Goal: Task Accomplishment & Management: Use online tool/utility

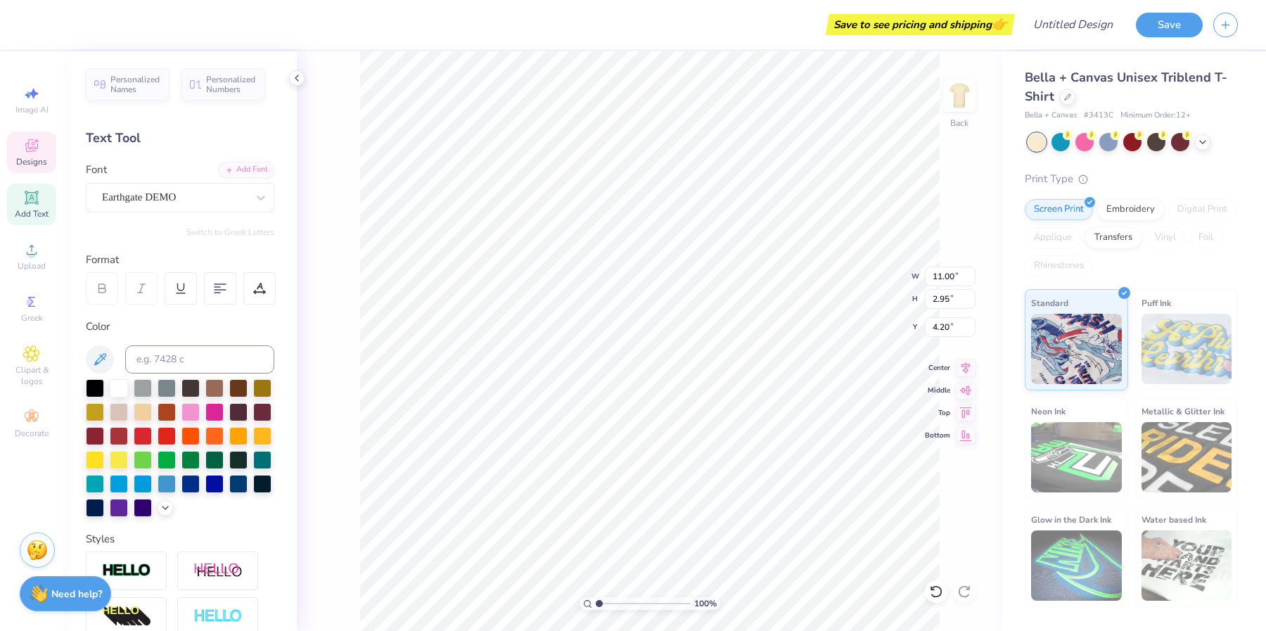
scroll to position [12, 1]
type textarea "Plural"
type input "9.56"
type input "1.30"
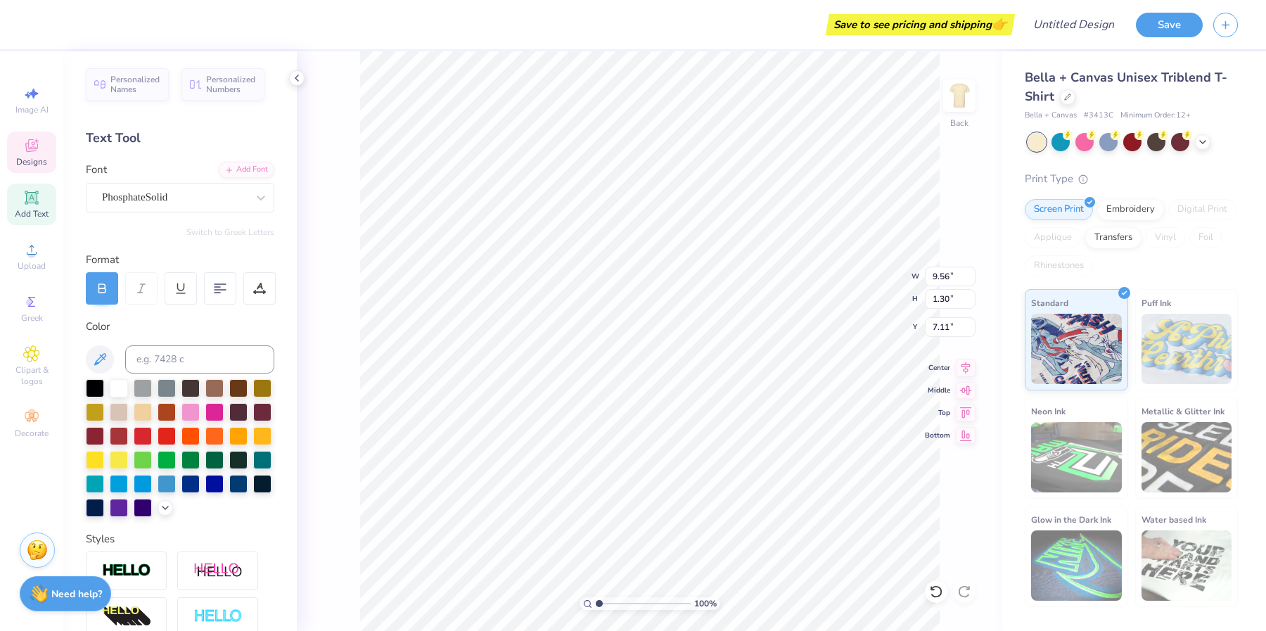
type input "7.11"
type textarea "2"
type textarea "S"
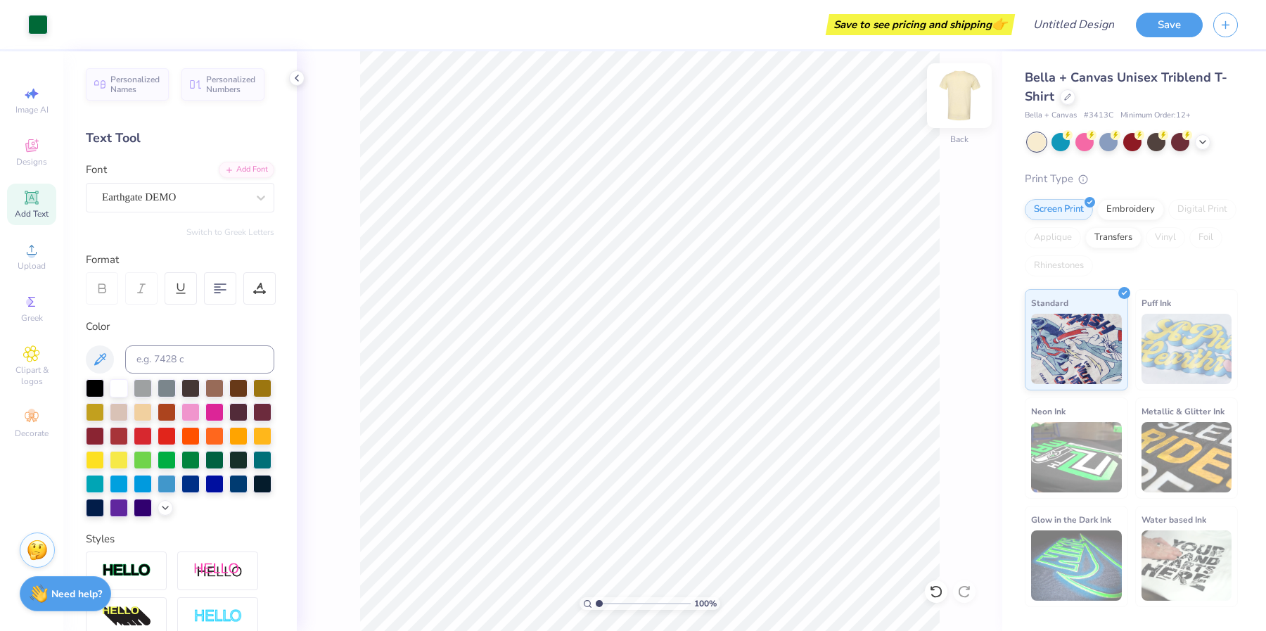
click at [961, 98] on img at bounding box center [959, 96] width 56 height 56
click at [963, 103] on img at bounding box center [959, 96] width 56 height 56
click at [175, 195] on div "Earthgate DEMO" at bounding box center [175, 197] width 148 height 22
click at [175, 196] on div "Earthgate DEMO" at bounding box center [174, 197] width 145 height 16
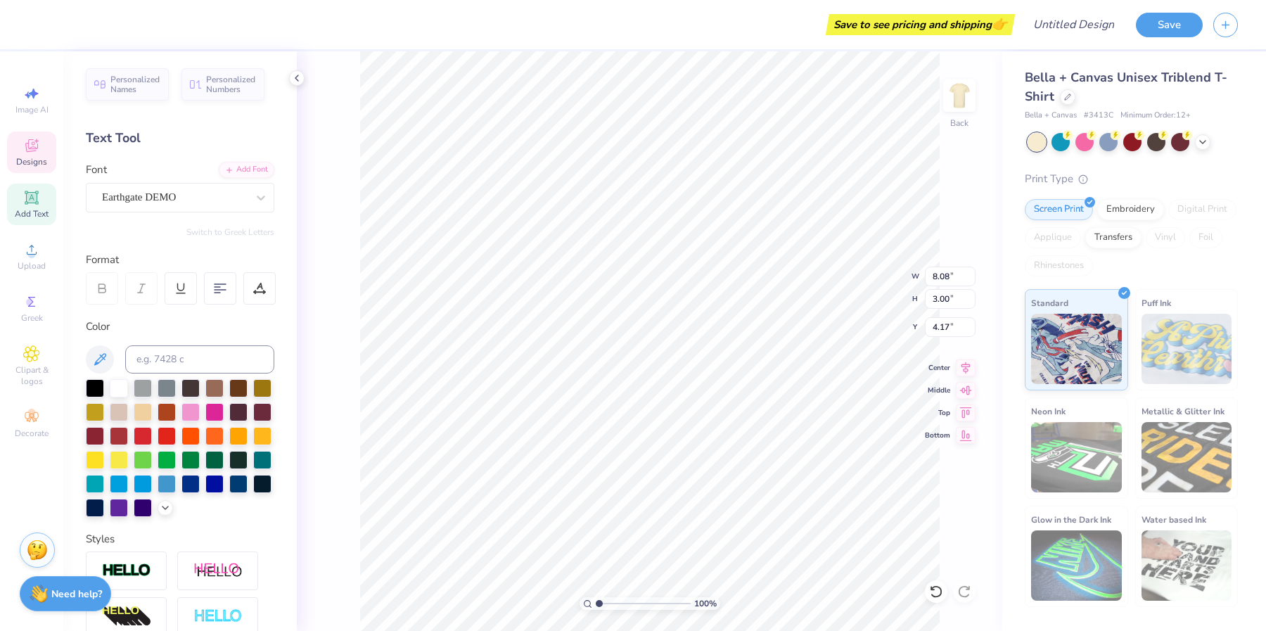
type textarea "Plural"
click at [220, 97] on div "Personalized Numbers" at bounding box center [222, 82] width 83 height 32
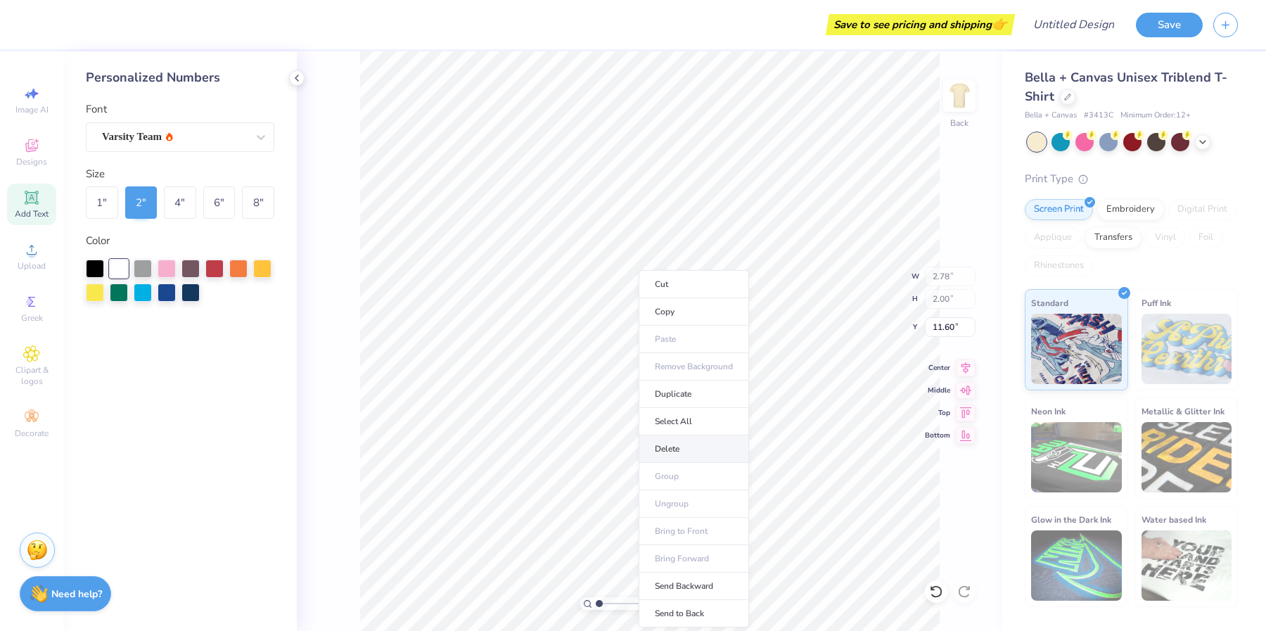
click at [698, 444] on li "Delete" at bounding box center [694, 448] width 110 height 27
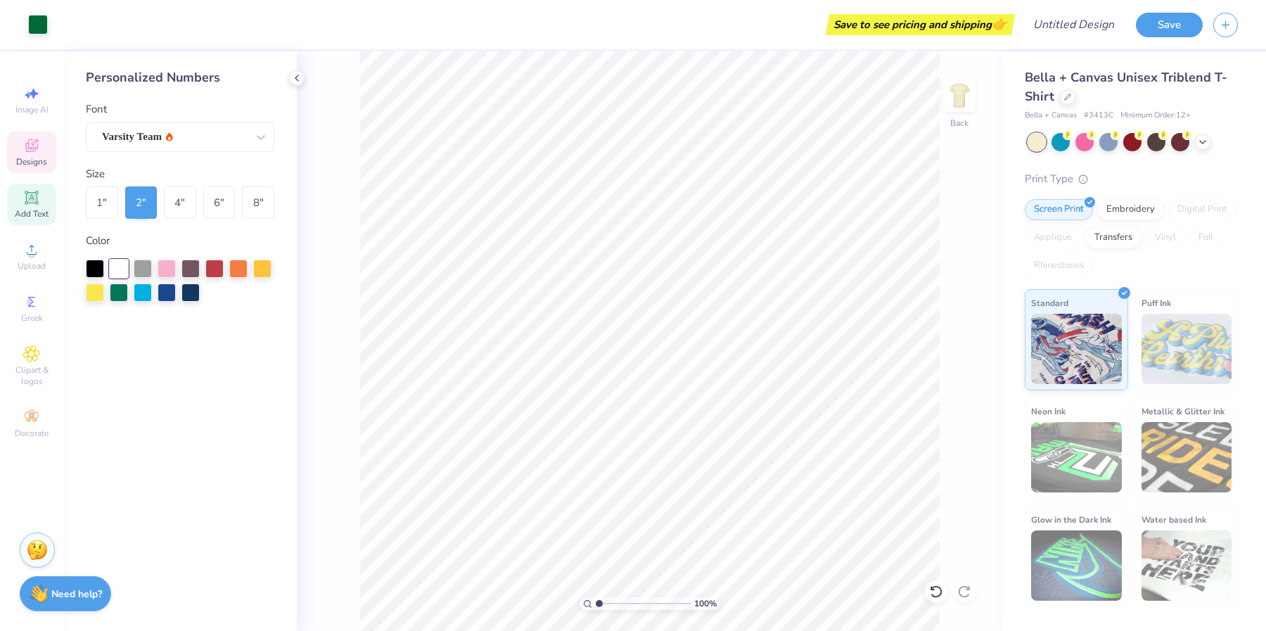
click at [38, 148] on icon at bounding box center [31, 145] width 17 height 17
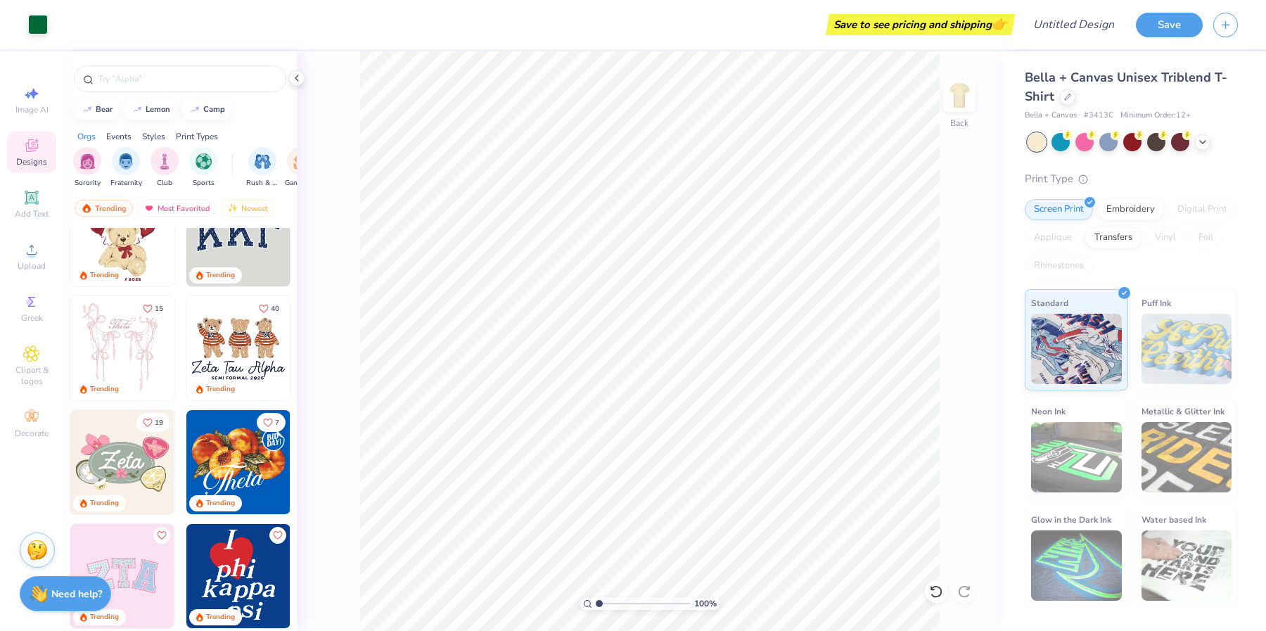
scroll to position [0, 0]
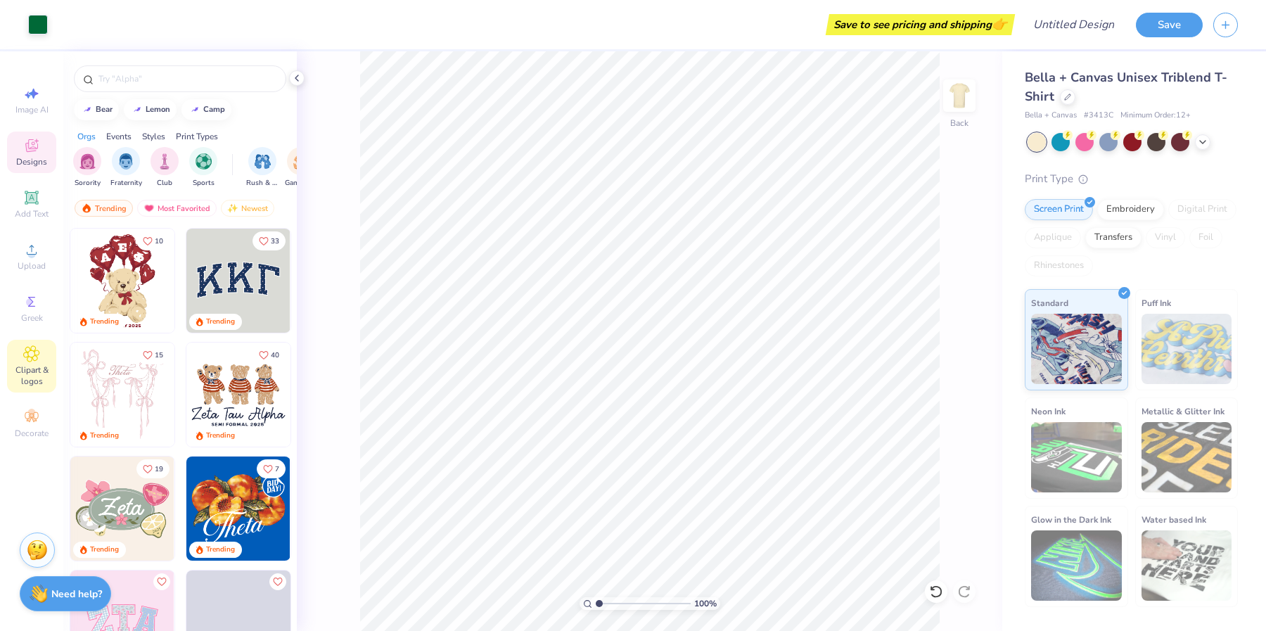
click at [24, 365] on span "Clipart & logos" at bounding box center [31, 375] width 49 height 23
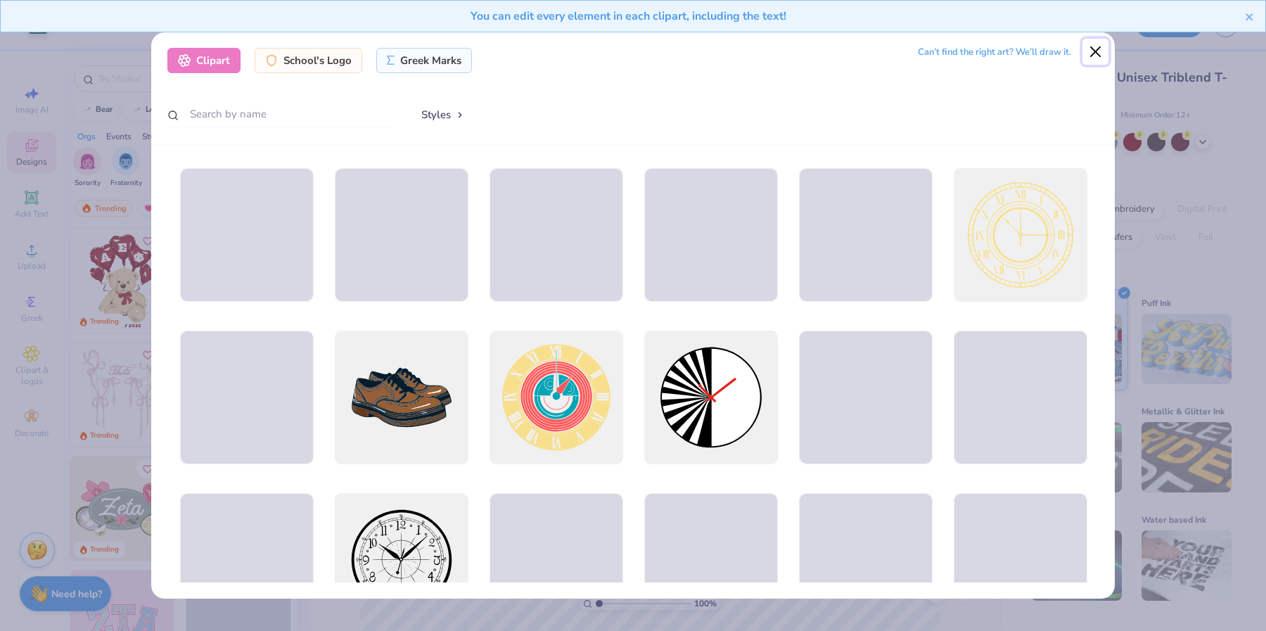
drag, startPoint x: 1086, startPoint y: 52, endPoint x: 1077, endPoint y: 53, distance: 9.2
click at [1086, 52] on button "Close" at bounding box center [1095, 52] width 27 height 27
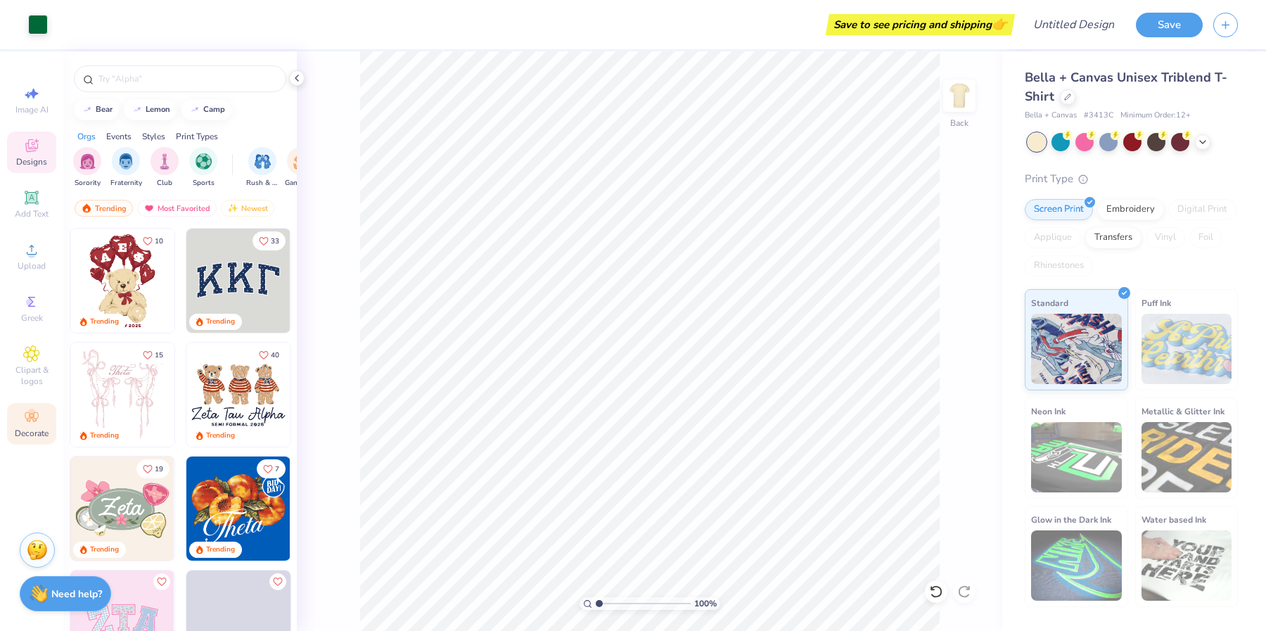
click at [37, 420] on icon at bounding box center [31, 417] width 13 height 10
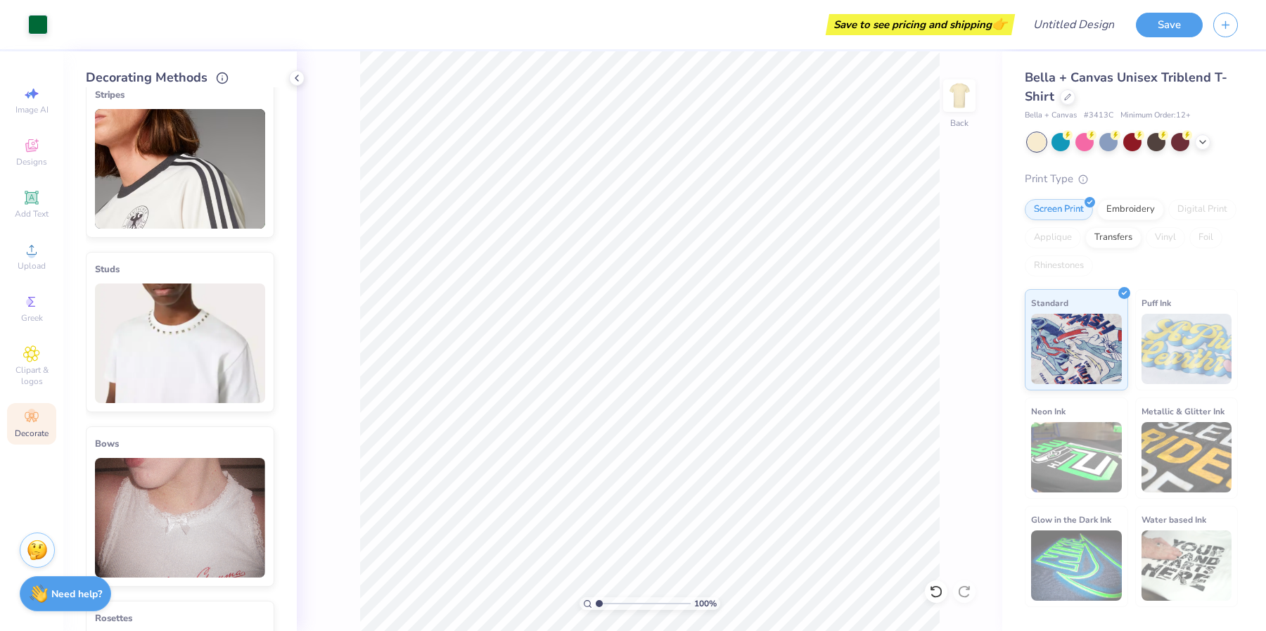
scroll to position [475, 0]
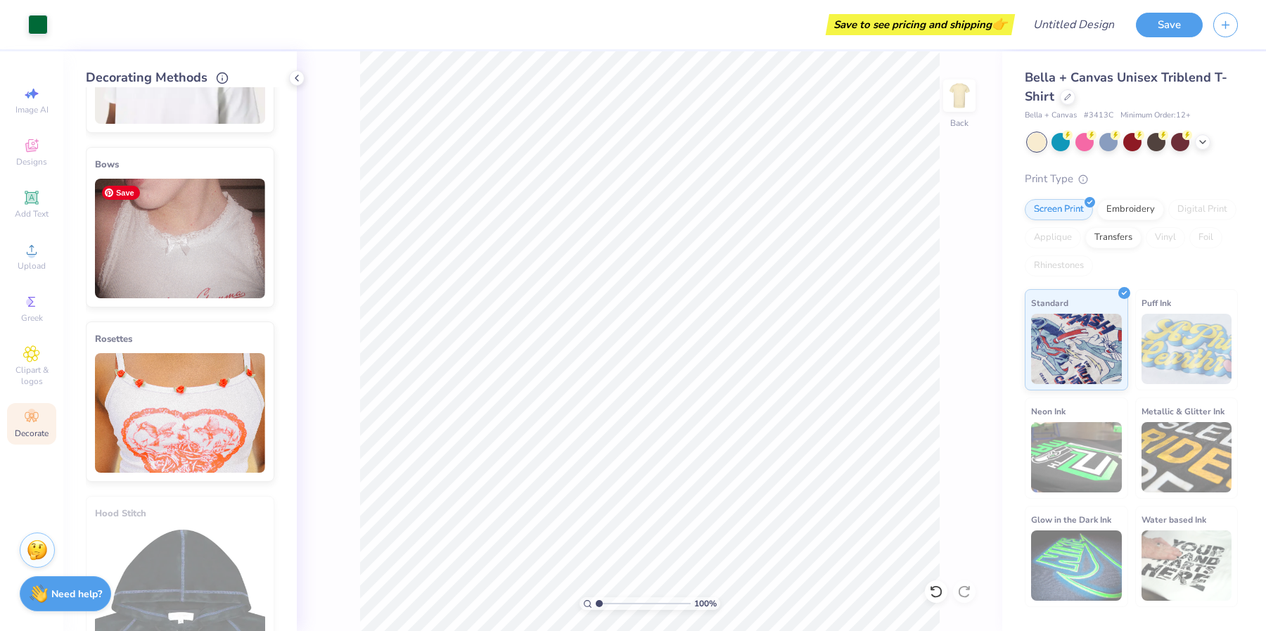
click at [194, 239] on img at bounding box center [180, 239] width 170 height 120
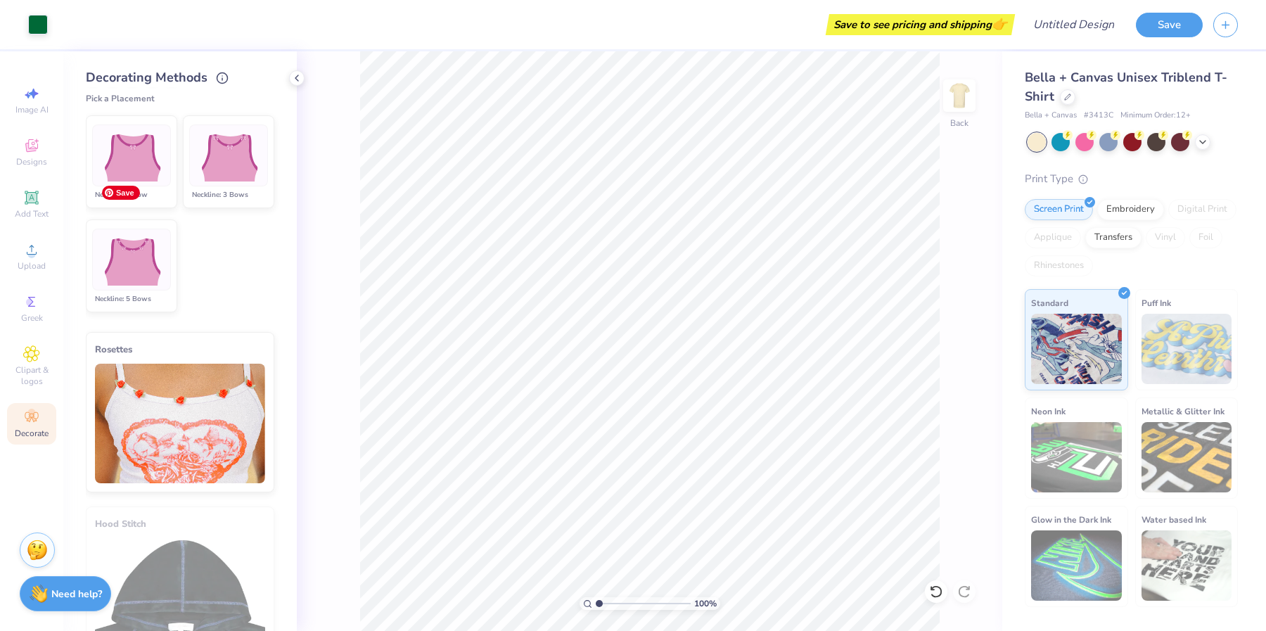
scroll to position [778, 0]
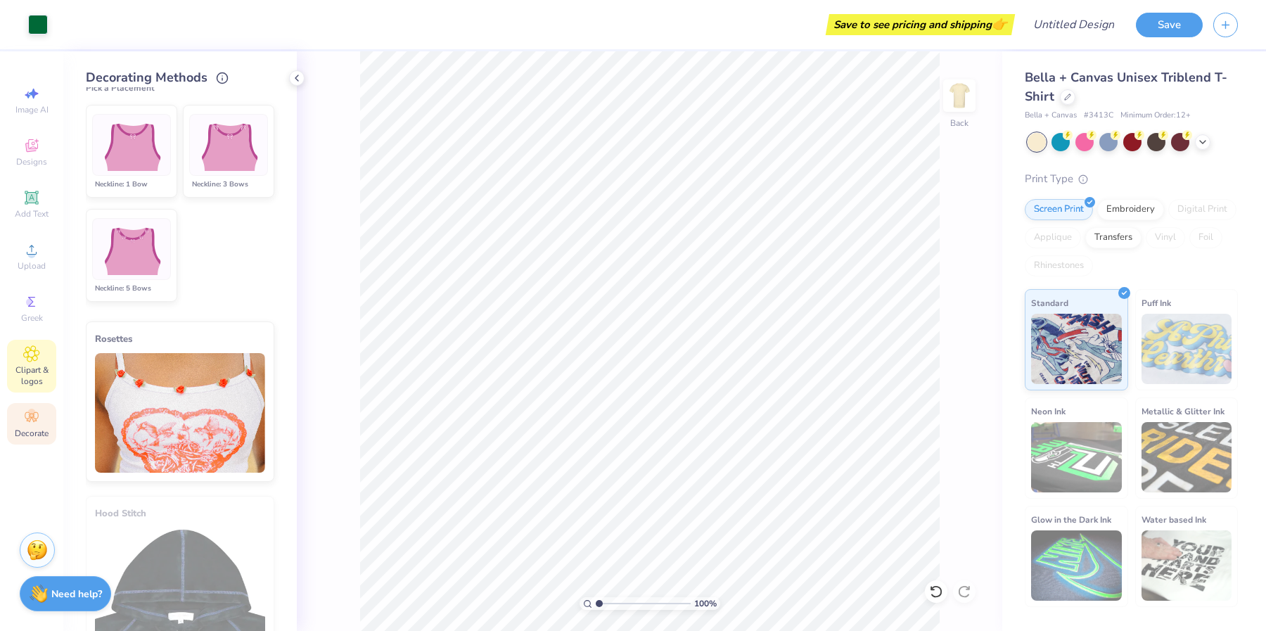
click at [33, 378] on span "Clipart & logos" at bounding box center [31, 375] width 49 height 23
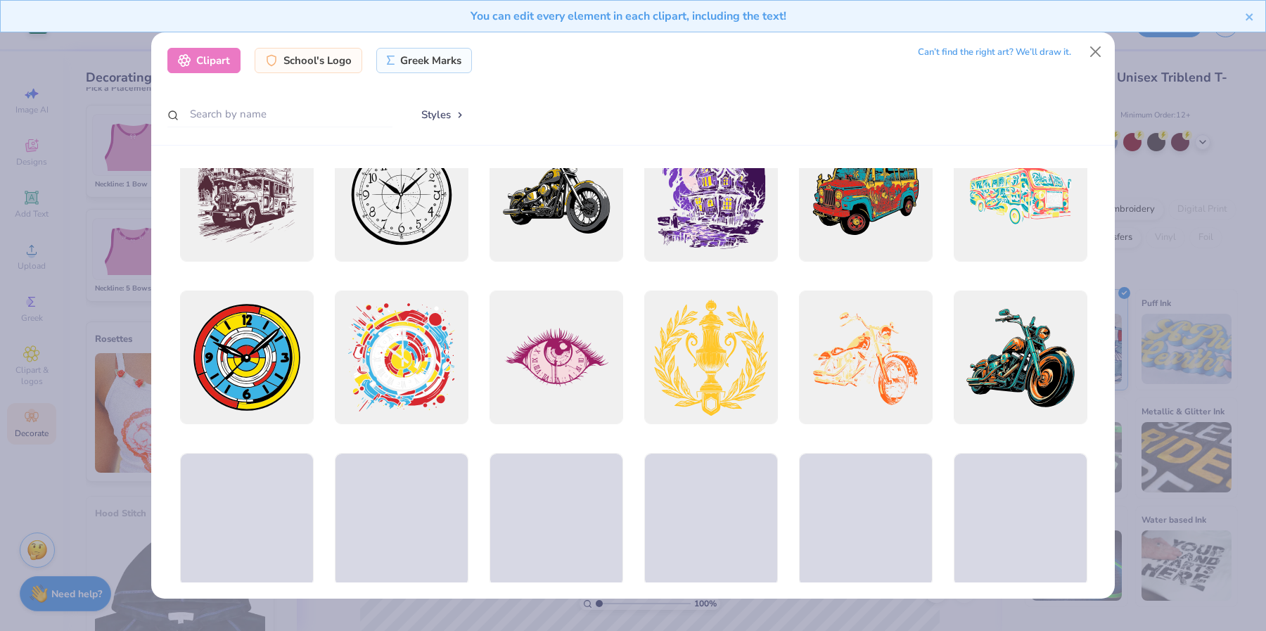
scroll to position [65, 0]
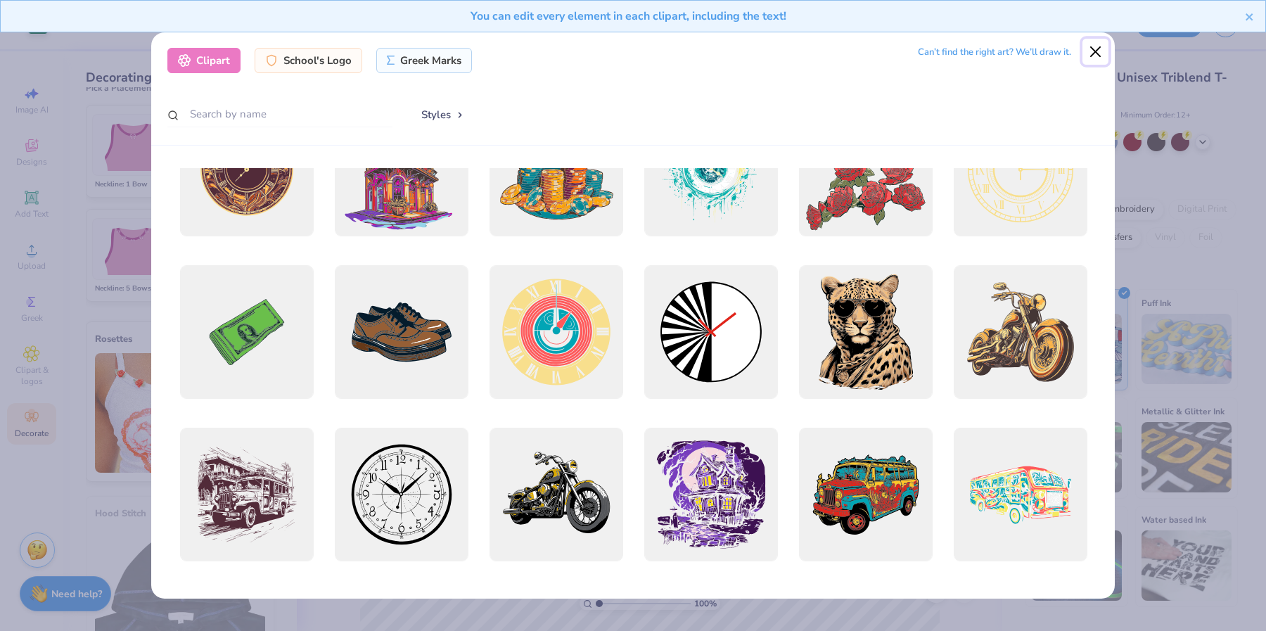
drag, startPoint x: 1099, startPoint y: 52, endPoint x: 892, endPoint y: 150, distance: 229.3
click at [1100, 52] on button "Close" at bounding box center [1095, 52] width 27 height 27
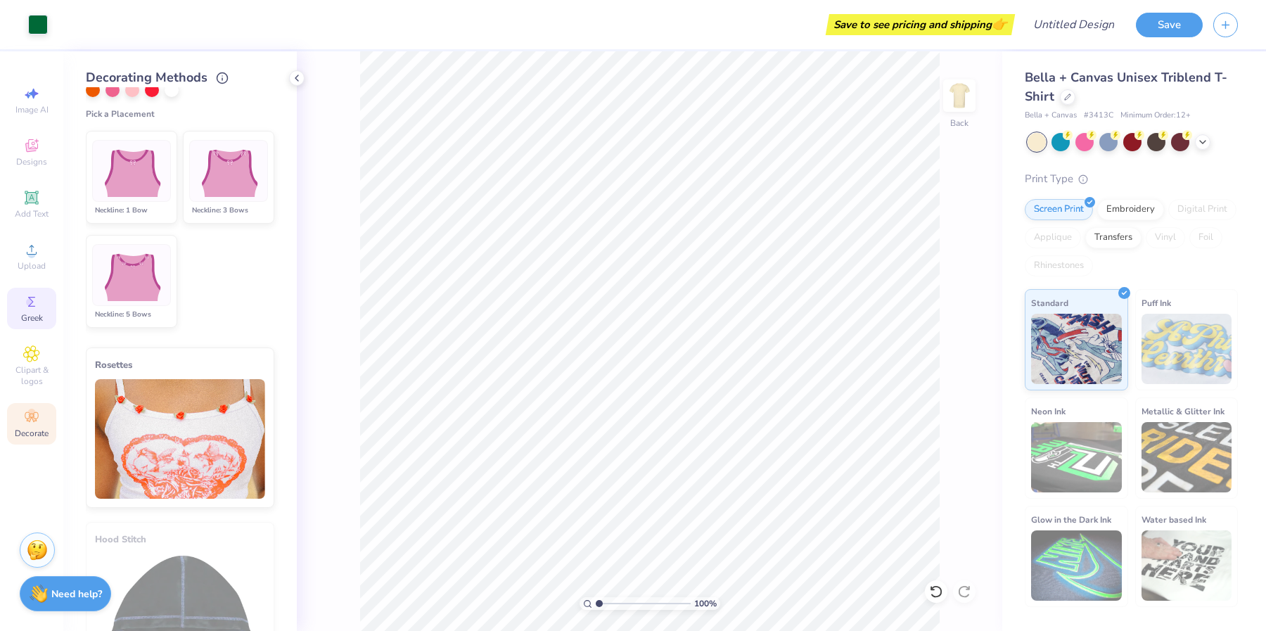
scroll to position [752, 0]
click at [28, 198] on icon at bounding box center [31, 197] width 11 height 11
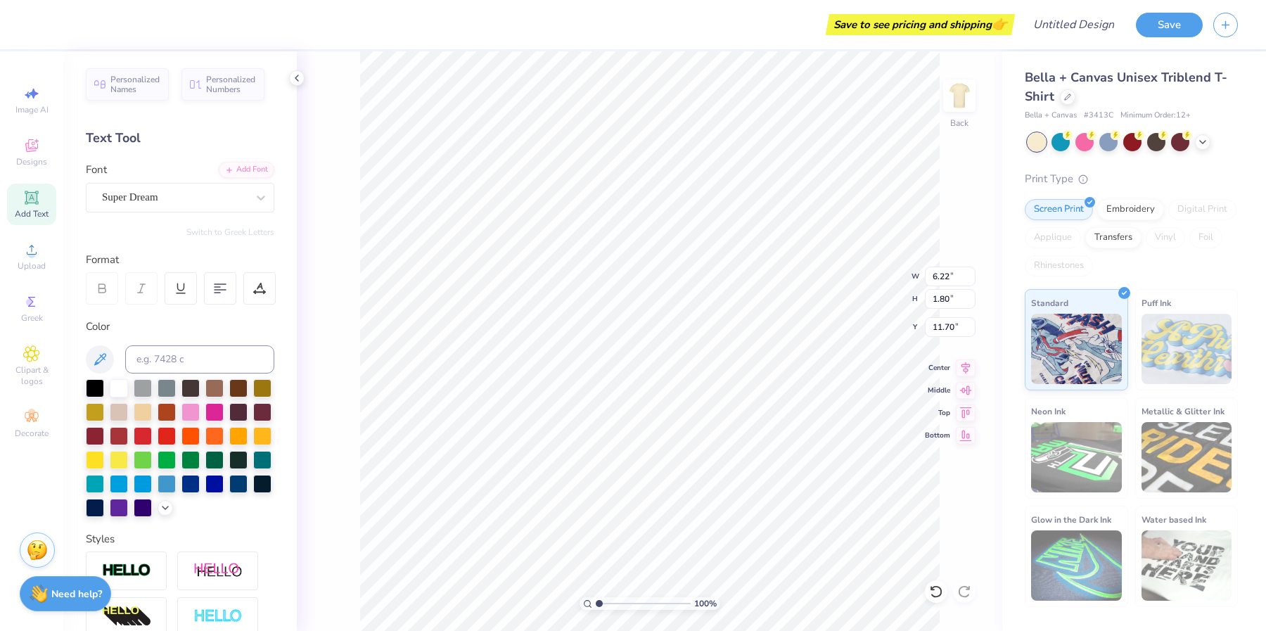
scroll to position [12, 2]
click at [1183, 26] on button "Save" at bounding box center [1169, 23] width 67 height 25
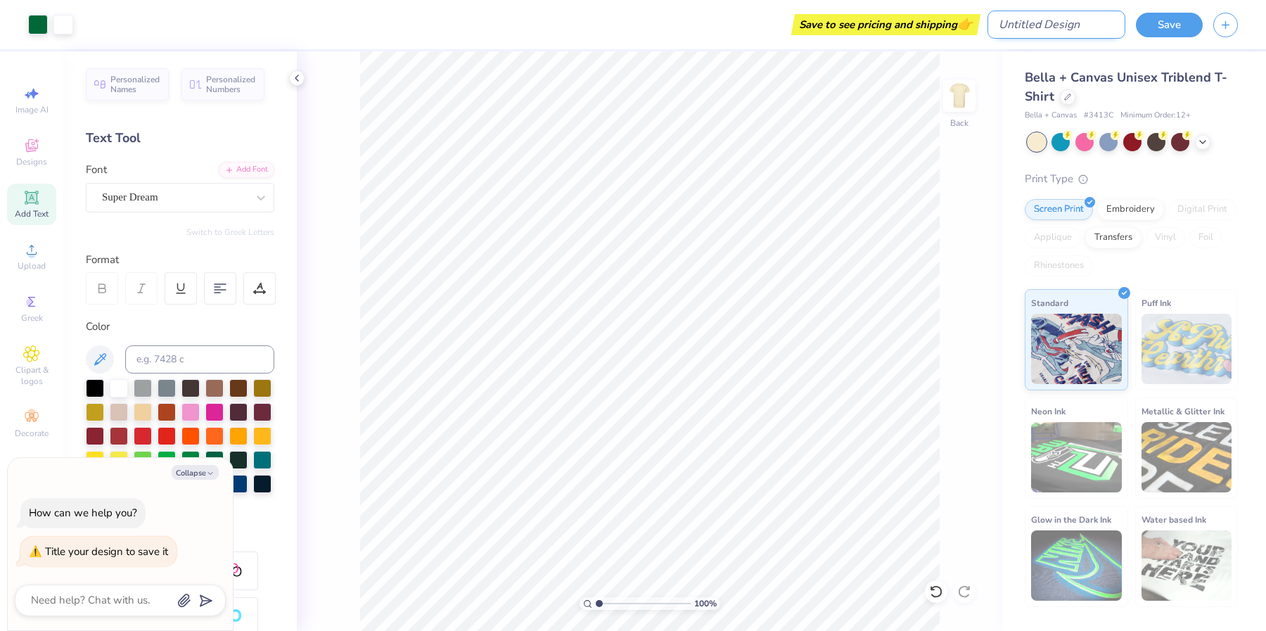
type textarea "x"
click at [1070, 28] on input "Design Title" at bounding box center [1056, 25] width 138 height 28
type input "P"
type textarea "x"
type input "PL"
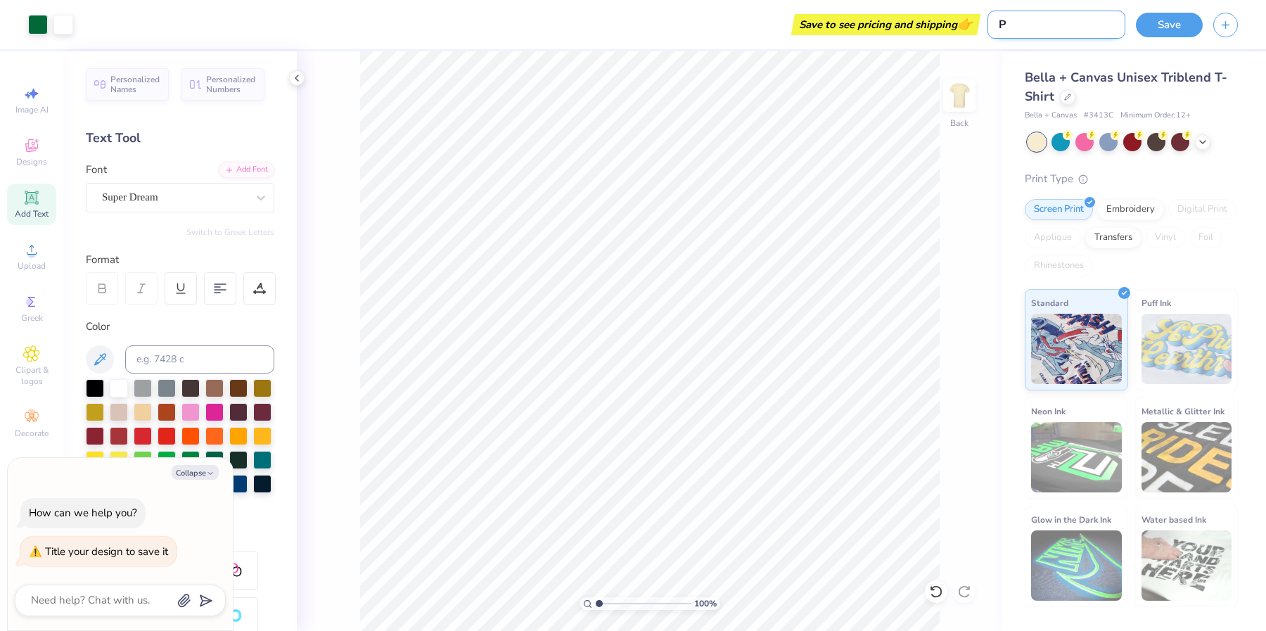
type textarea "x"
type input "PLU"
type textarea "x"
type input "PLUR"
type textarea "x"
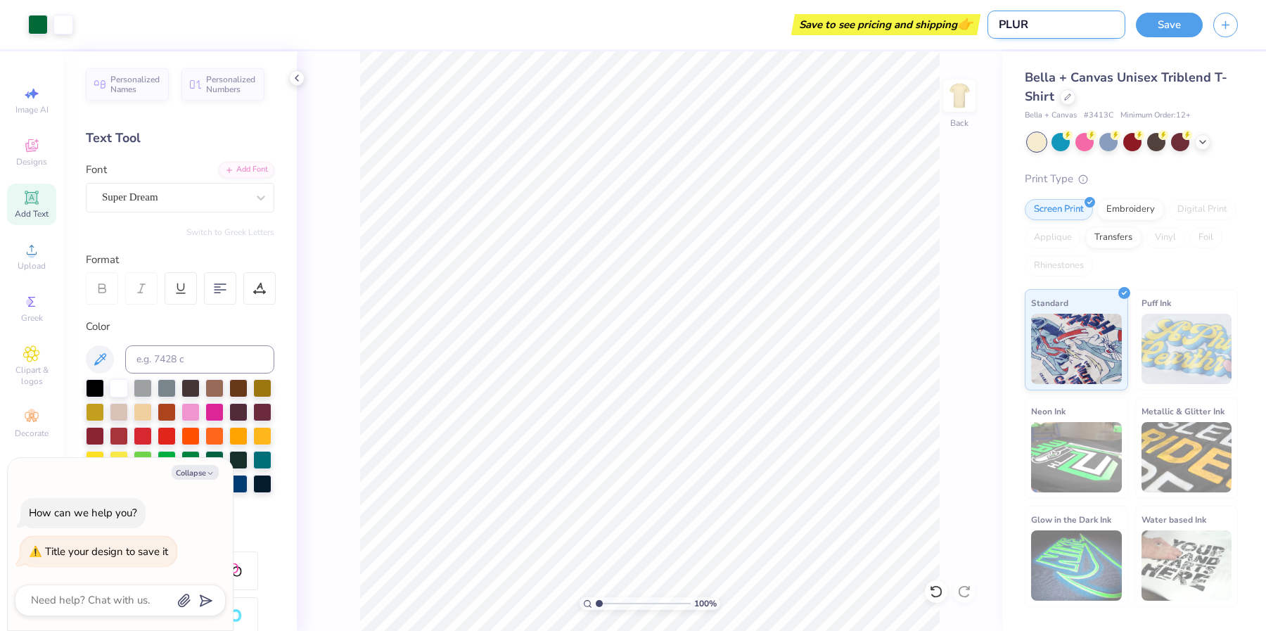
type input "PLURA"
type textarea "x"
type input "PLURAL"
type textarea "x"
type input "PLURAL"
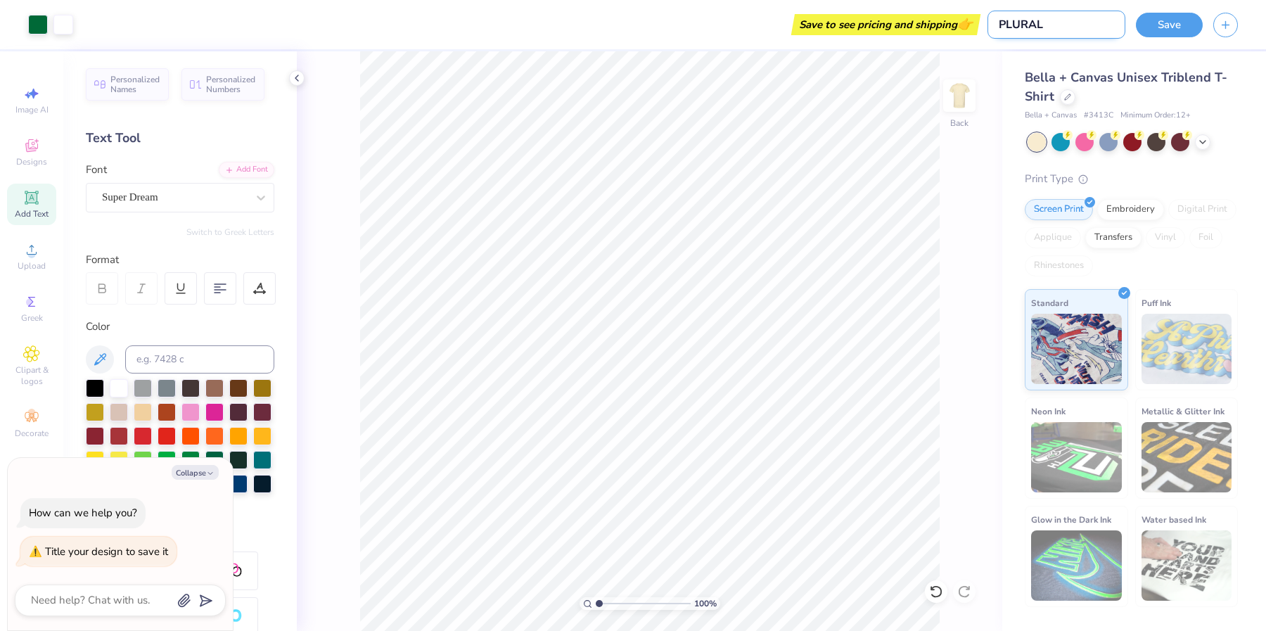
type textarea "x"
type input "PLURAL S"
type textarea "x"
type input "PLURAL SU"
type textarea "x"
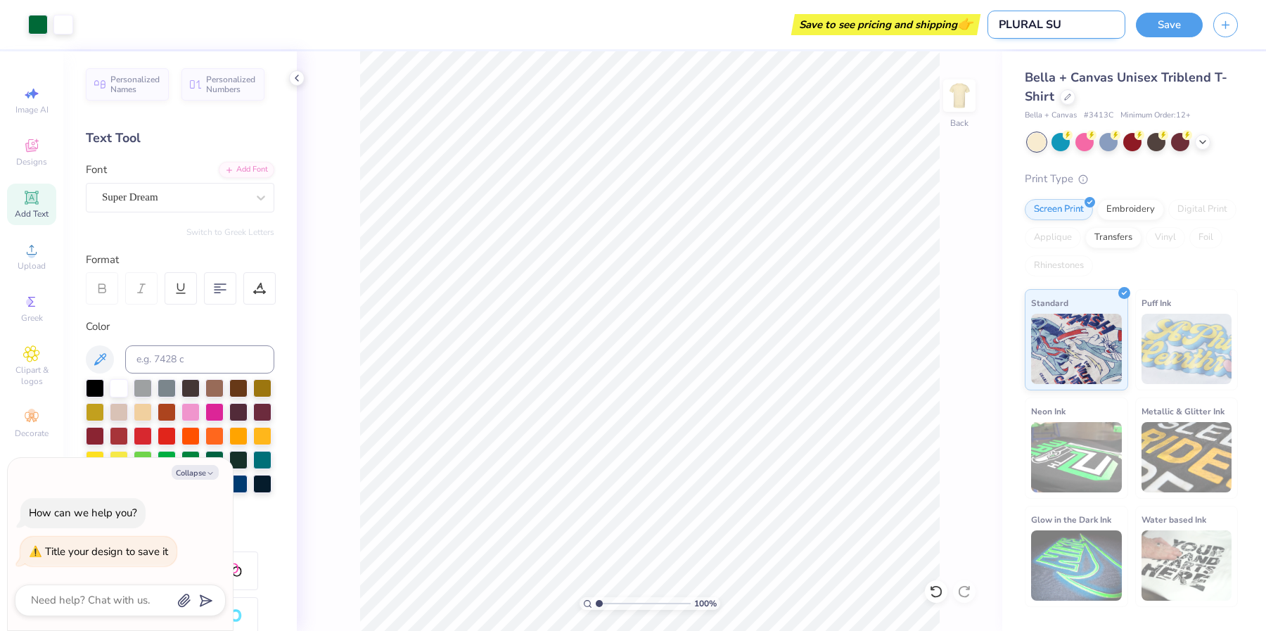
type input "PLURAL SUM"
type textarea "x"
type input "PLURAL SUMM"
type textarea "x"
type input "PLURAL SUMMI"
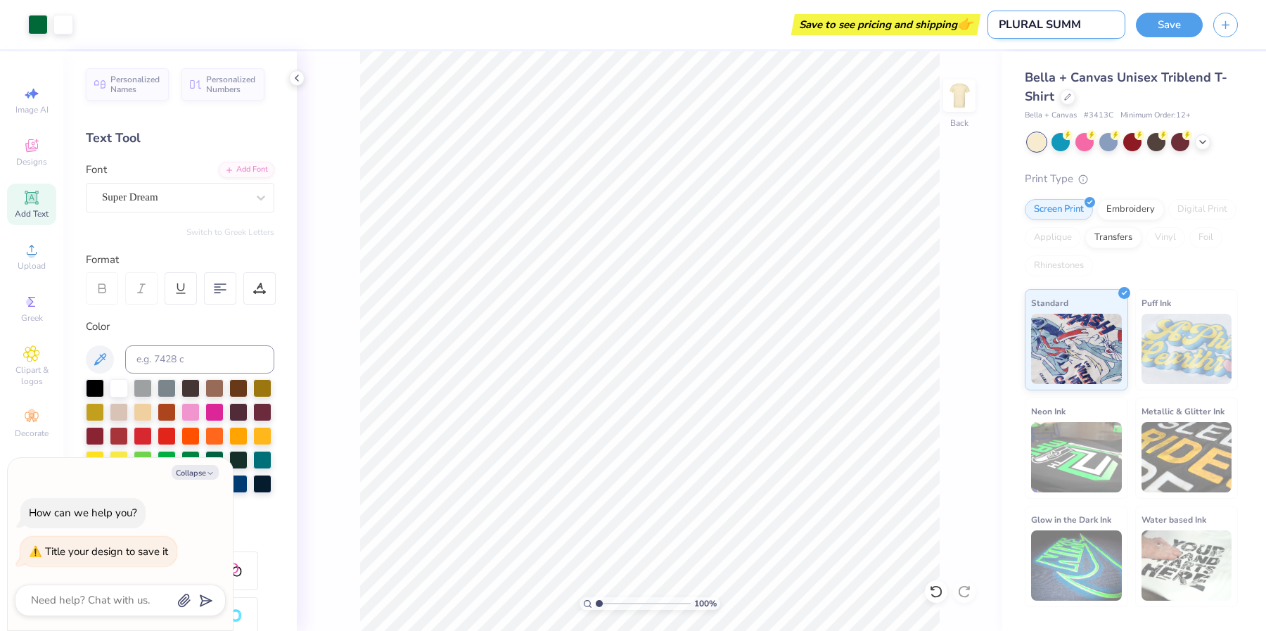
type textarea "x"
type input "PLURAL SUMMIT"
type textarea "x"
type input "PLURAL SUMMIT"
click at [1184, 23] on button "Save" at bounding box center [1169, 23] width 67 height 25
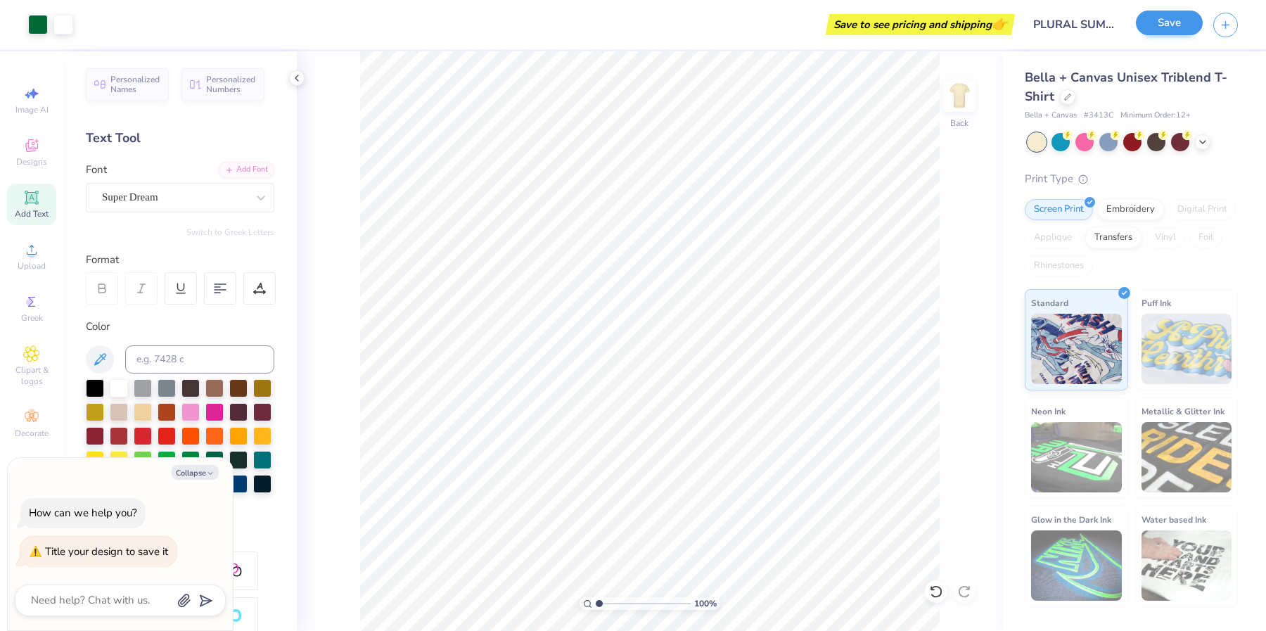
type textarea "x"
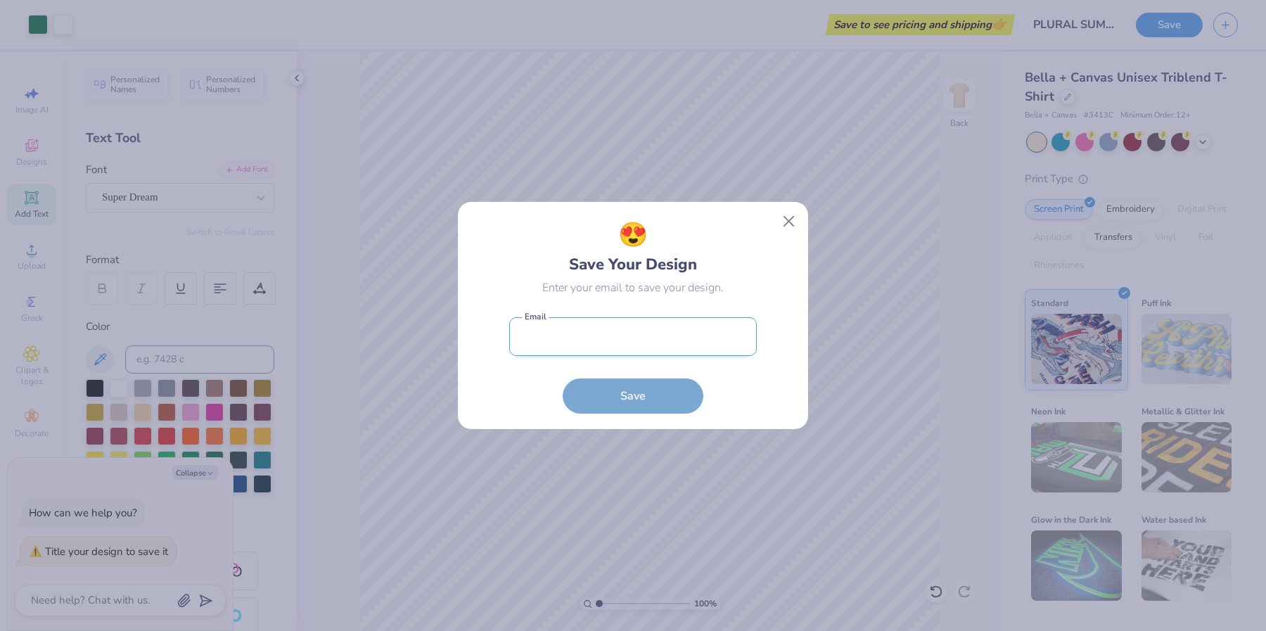
click at [609, 342] on input "email" at bounding box center [633, 336] width 248 height 39
type input "[EMAIL_ADDRESS][DOMAIN_NAME]"
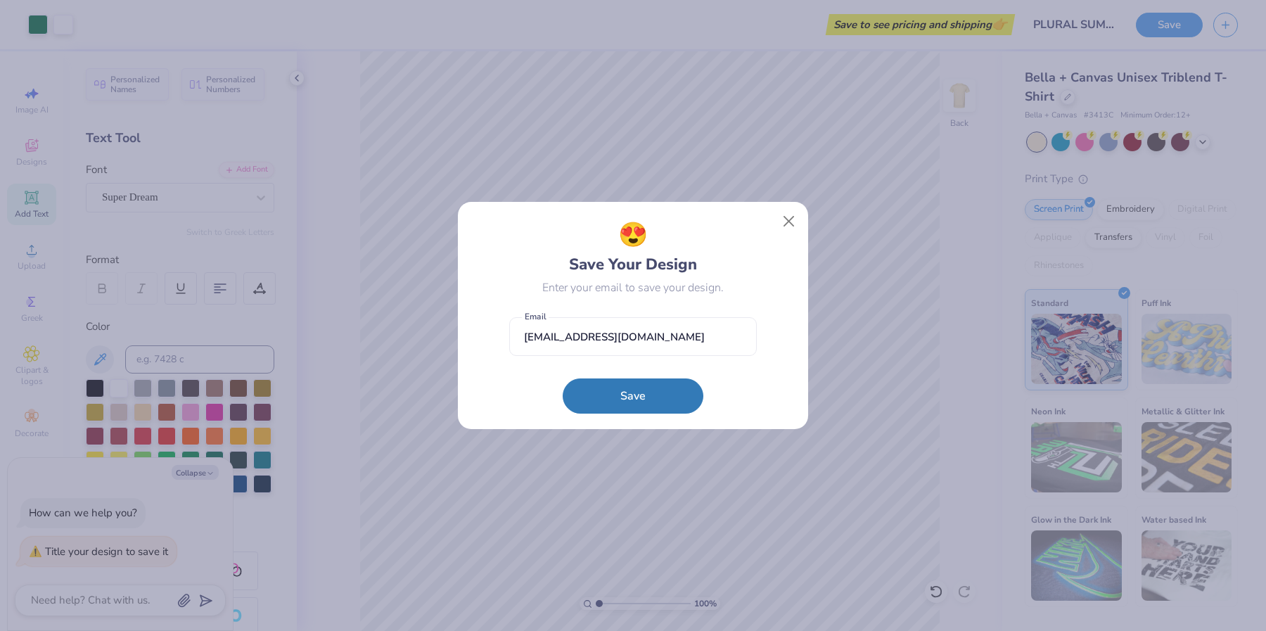
click at [646, 384] on button "Save" at bounding box center [633, 395] width 141 height 35
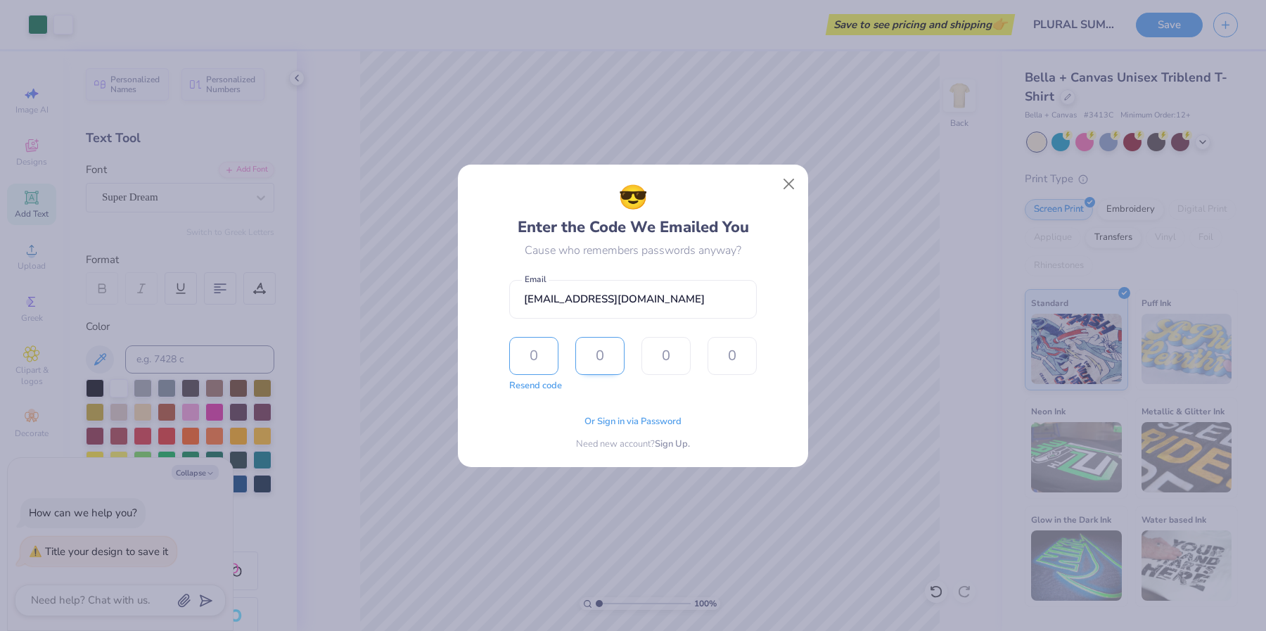
type input "1"
type input "7"
type input "3"
type input "0"
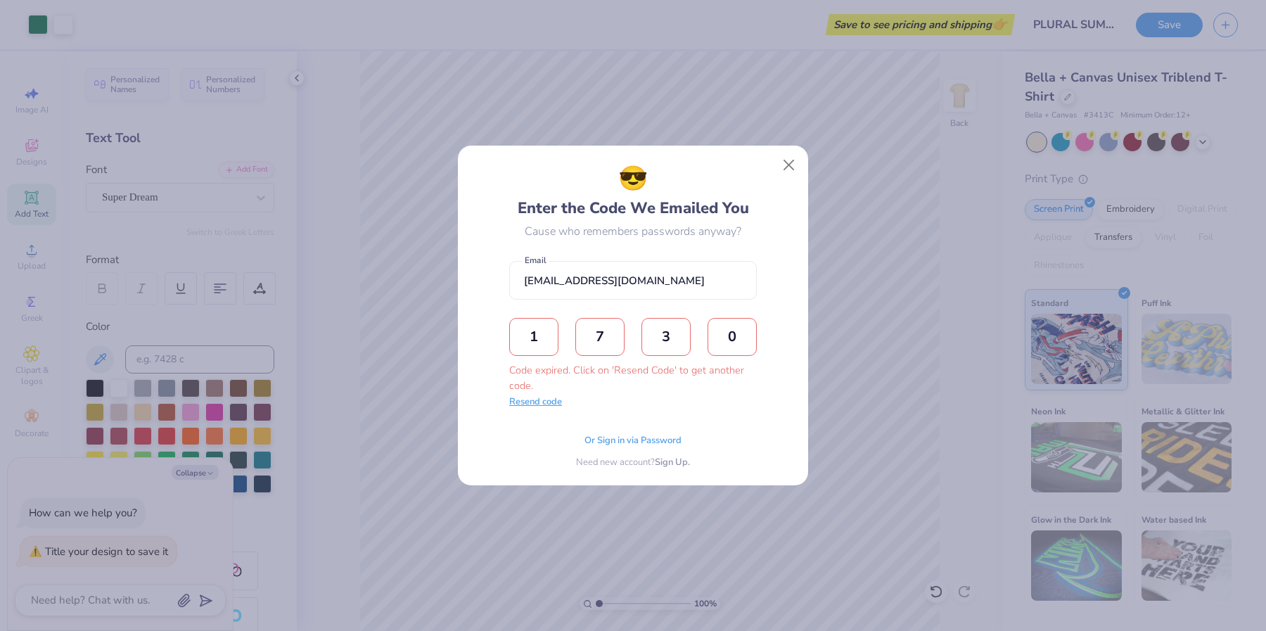
click at [559, 402] on button "Resend code" at bounding box center [535, 402] width 53 height 14
drag, startPoint x: 628, startPoint y: 370, endPoint x: 653, endPoint y: 370, distance: 25.3
click at [628, 370] on div "Code expired. Click on 'Resend Code' to get another code." at bounding box center [633, 378] width 248 height 30
click at [702, 370] on div "Code expired. Click on 'Resend Code' to get another code." at bounding box center [633, 378] width 248 height 30
click at [537, 357] on div "Code expired. Click on 'Resend Code' to get another code." at bounding box center [633, 355] width 248 height 75
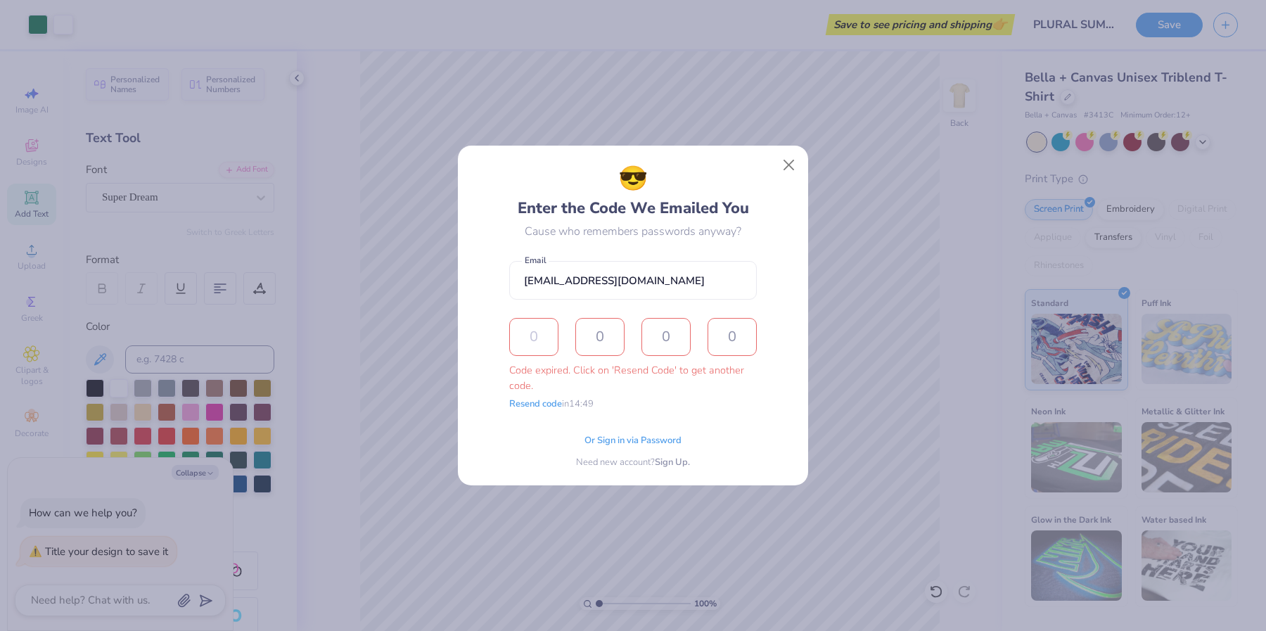
click at [540, 345] on input "text" at bounding box center [533, 337] width 49 height 38
type input "1"
type input "0"
type input "1"
type input "0"
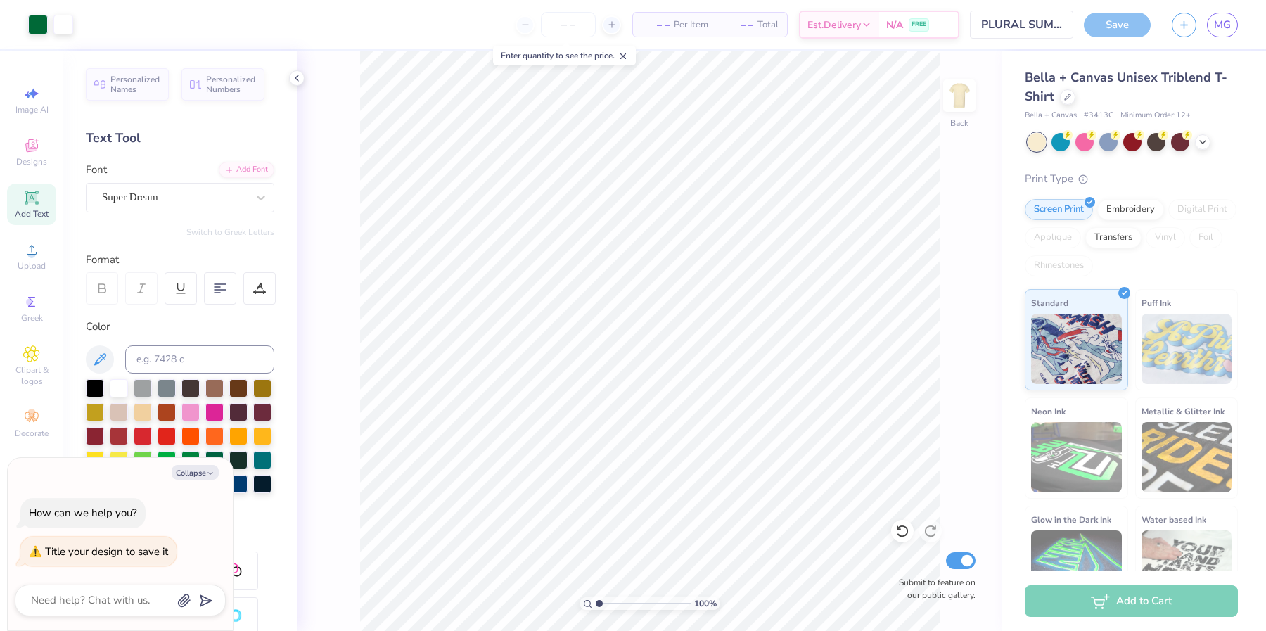
drag, startPoint x: 1021, startPoint y: 8, endPoint x: 1021, endPoint y: 17, distance: 9.1
click at [1020, 10] on div "Design Title PLURAL SUMMIT" at bounding box center [1021, 24] width 103 height 49
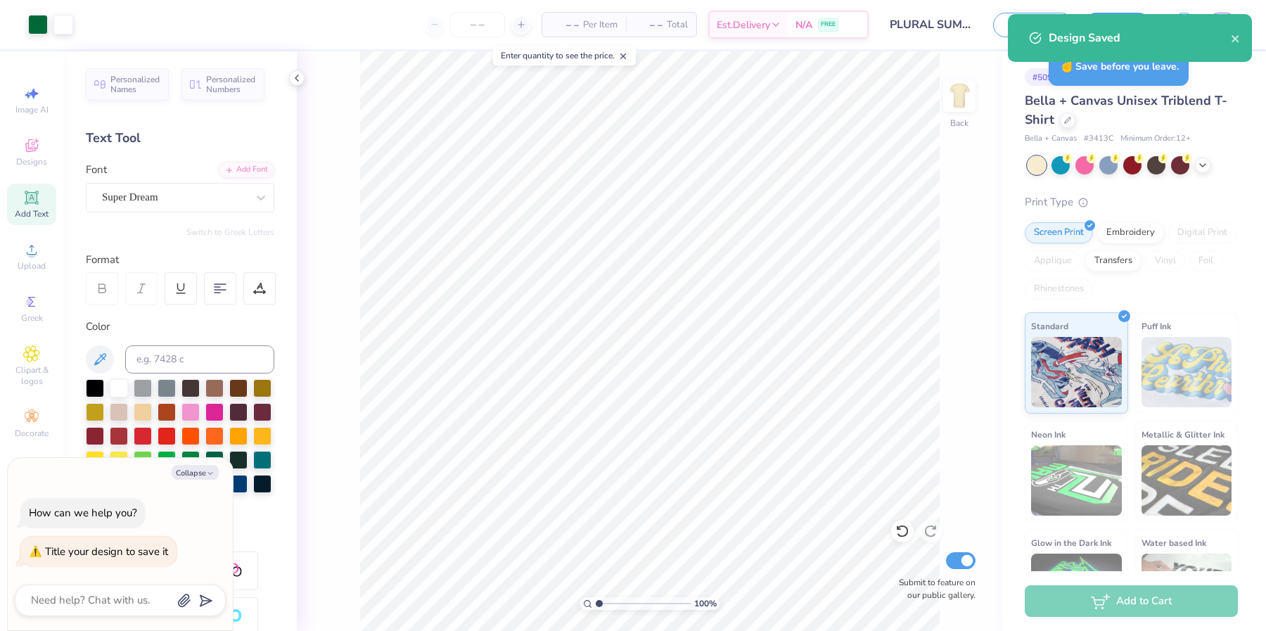
click at [1120, 25] on div "Design Saved" at bounding box center [1130, 38] width 244 height 48
click at [1238, 39] on icon "close" at bounding box center [1236, 38] width 10 height 11
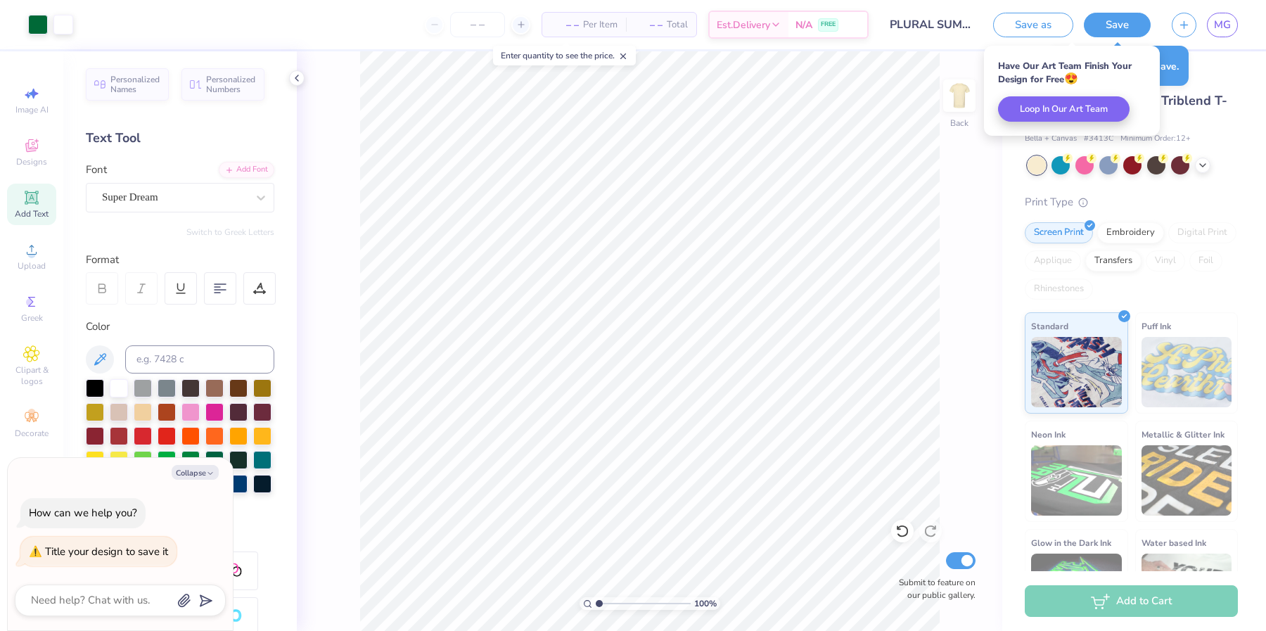
click at [1121, 27] on button "Save" at bounding box center [1117, 25] width 67 height 25
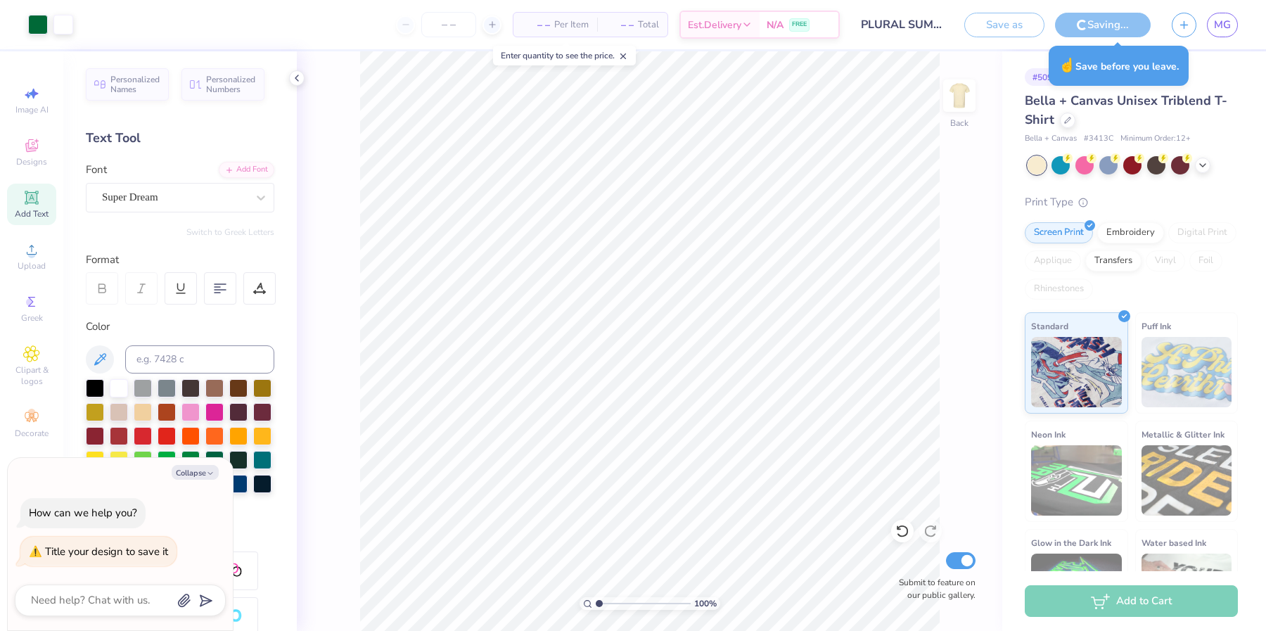
type textarea "x"
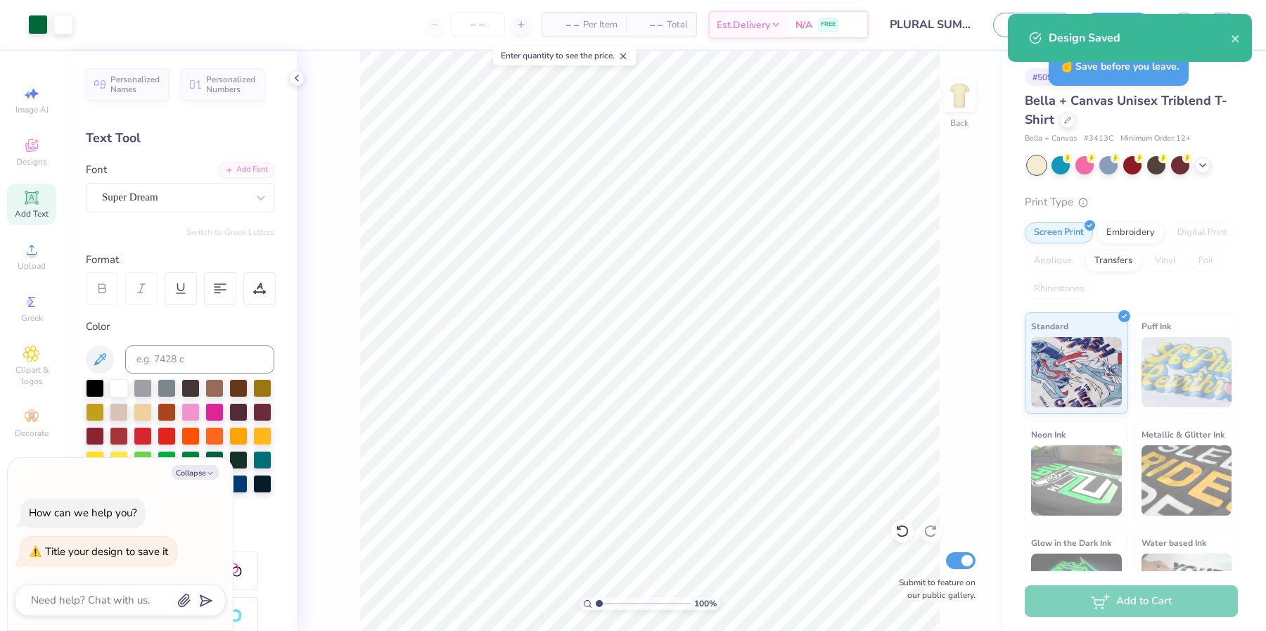
click at [1253, 16] on div "Design Saved" at bounding box center [1130, 43] width 250 height 64
click at [1238, 38] on icon "close" at bounding box center [1236, 38] width 10 height 11
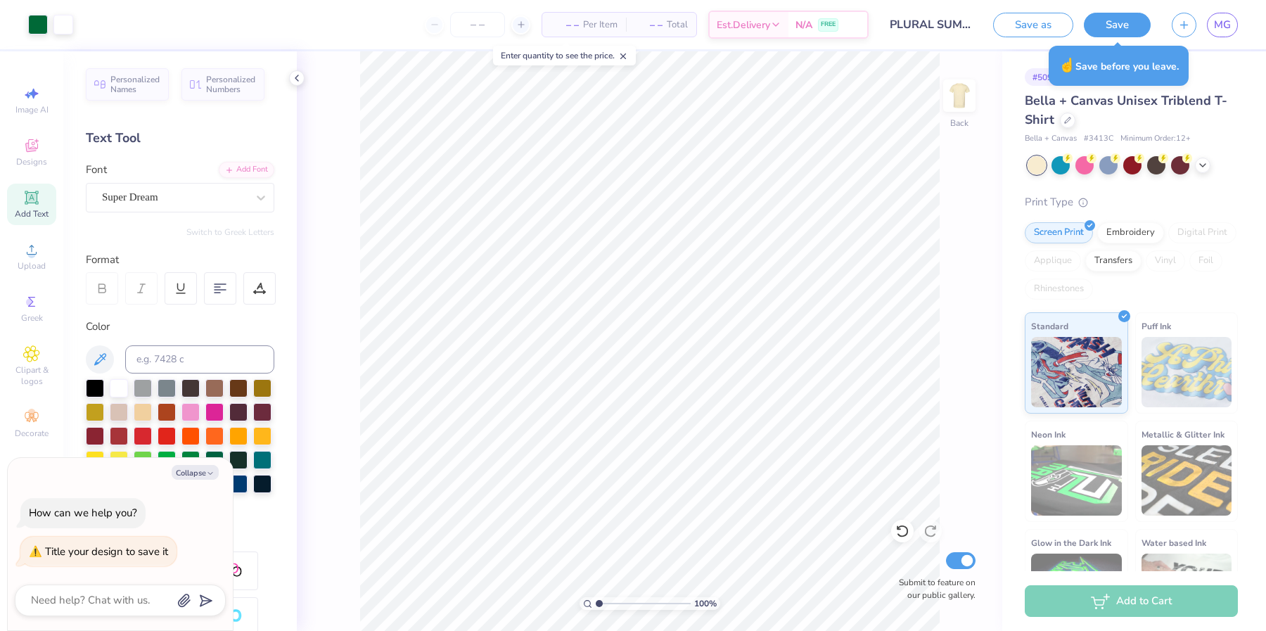
click at [1234, 21] on div "Design Saved" at bounding box center [1130, 43] width 250 height 64
click at [1229, 17] on div "Design Saved" at bounding box center [1130, 14] width 250 height 6
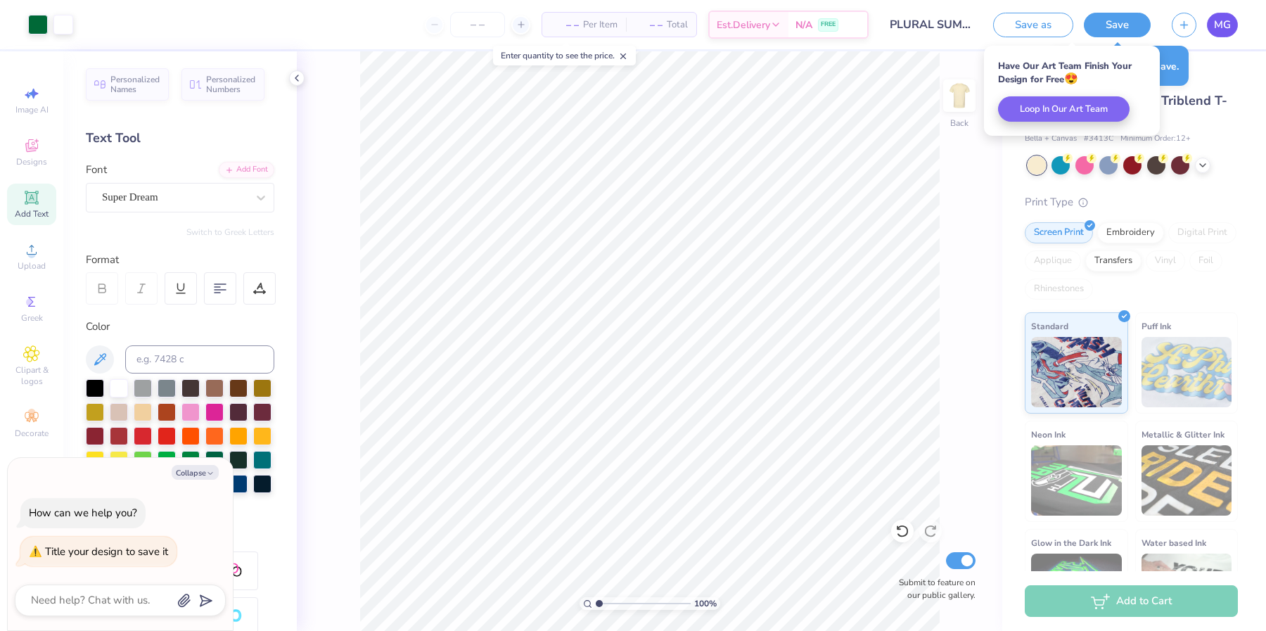
click at [1224, 26] on span "MG" at bounding box center [1222, 25] width 17 height 16
